Goal: Find contact information: Find contact information

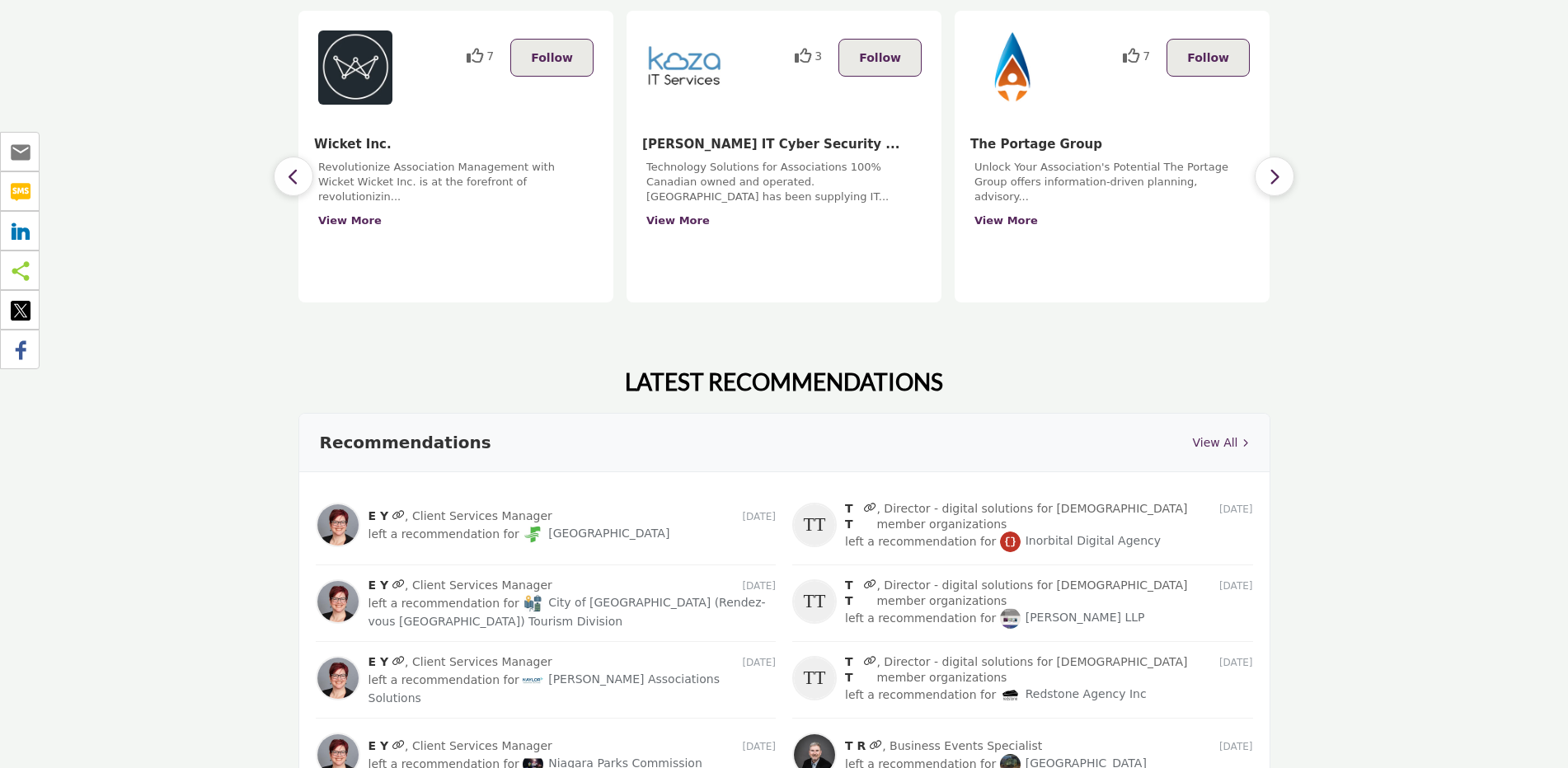
scroll to position [1648, 0]
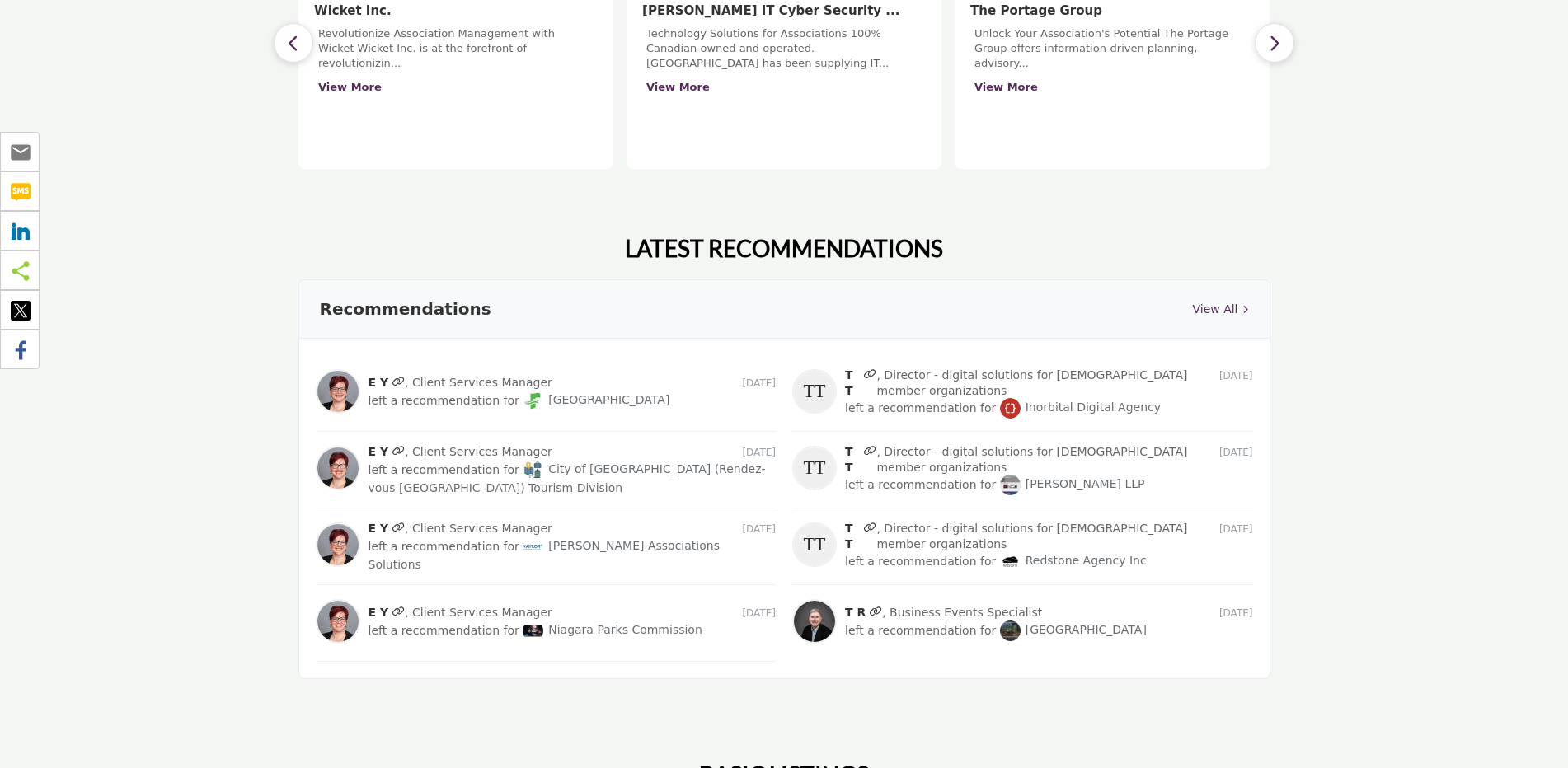
click at [599, 539] on link "[PERSON_NAME] Associations Solutions" at bounding box center [544, 555] width 351 height 32
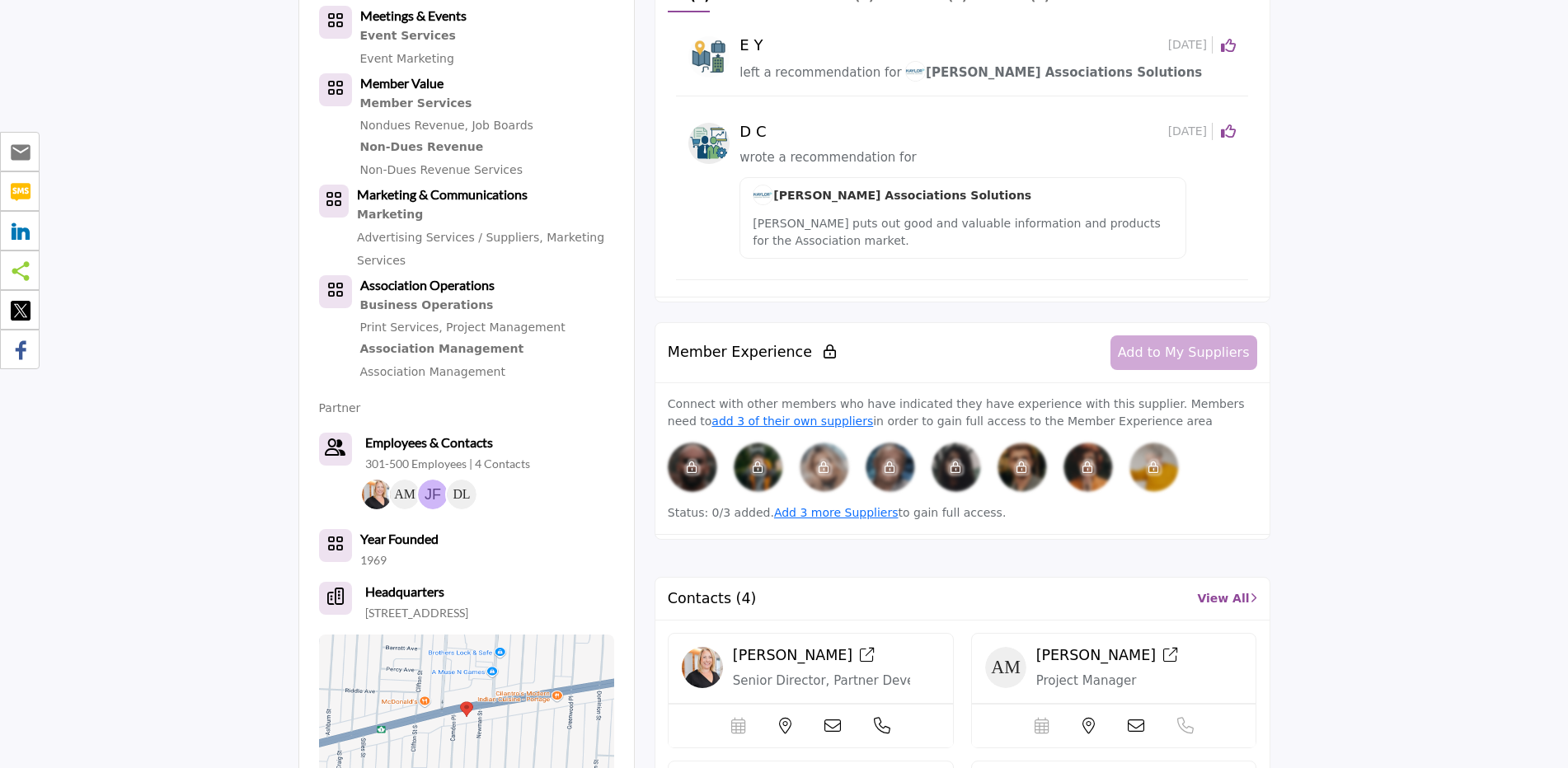
scroll to position [907, 0]
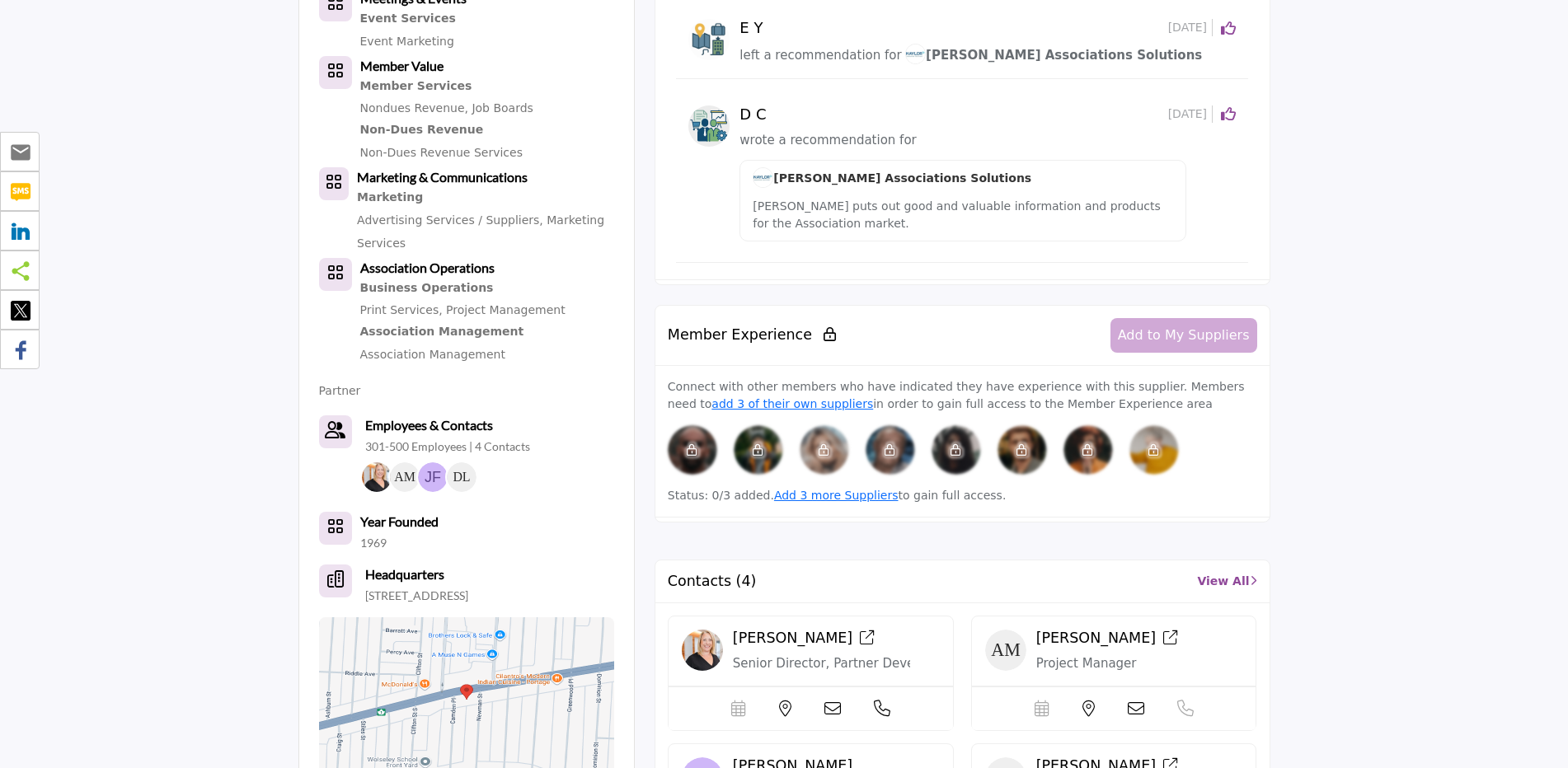
click at [492, 441] on p "301-500 Employees | 4 Contacts" at bounding box center [447, 447] width 165 height 17
